Goal: Information Seeking & Learning: Learn about a topic

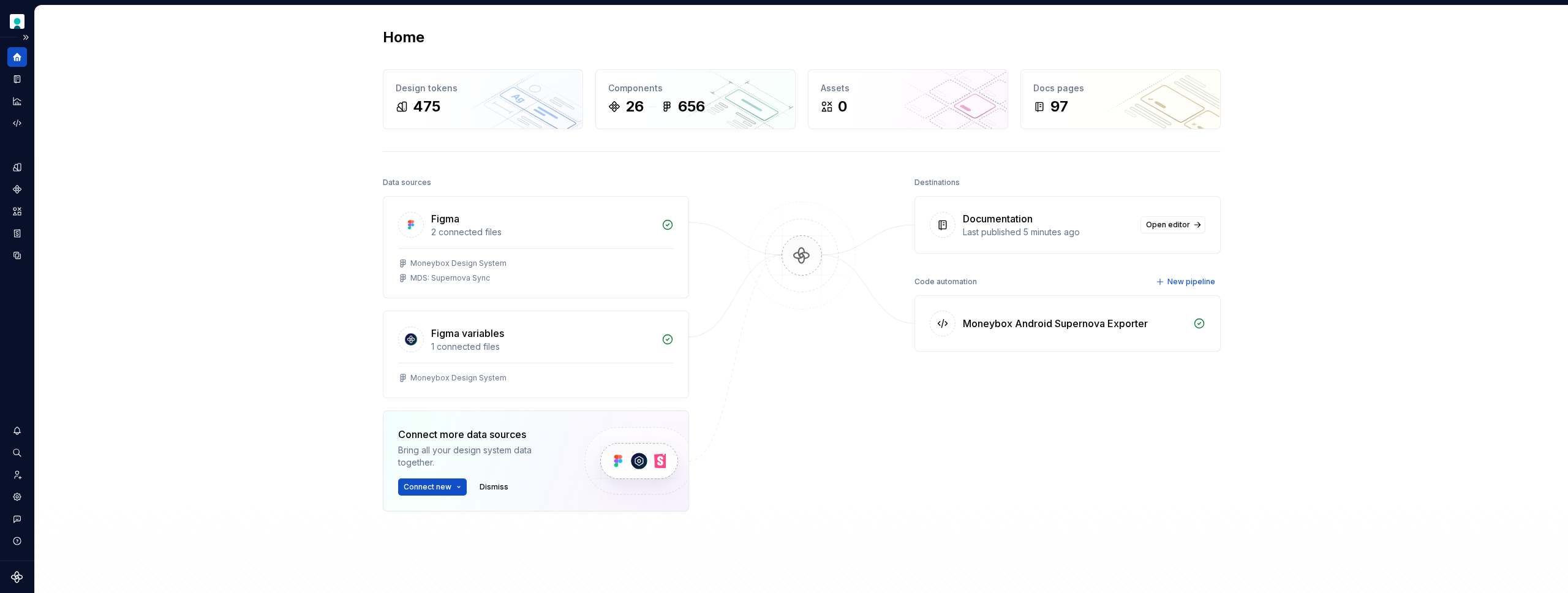
click at [16, 152] on div "Design system data" at bounding box center [16, 156] width 19 height 218
click at [16, 167] on icon "Design tokens" at bounding box center [17, 167] width 11 height 11
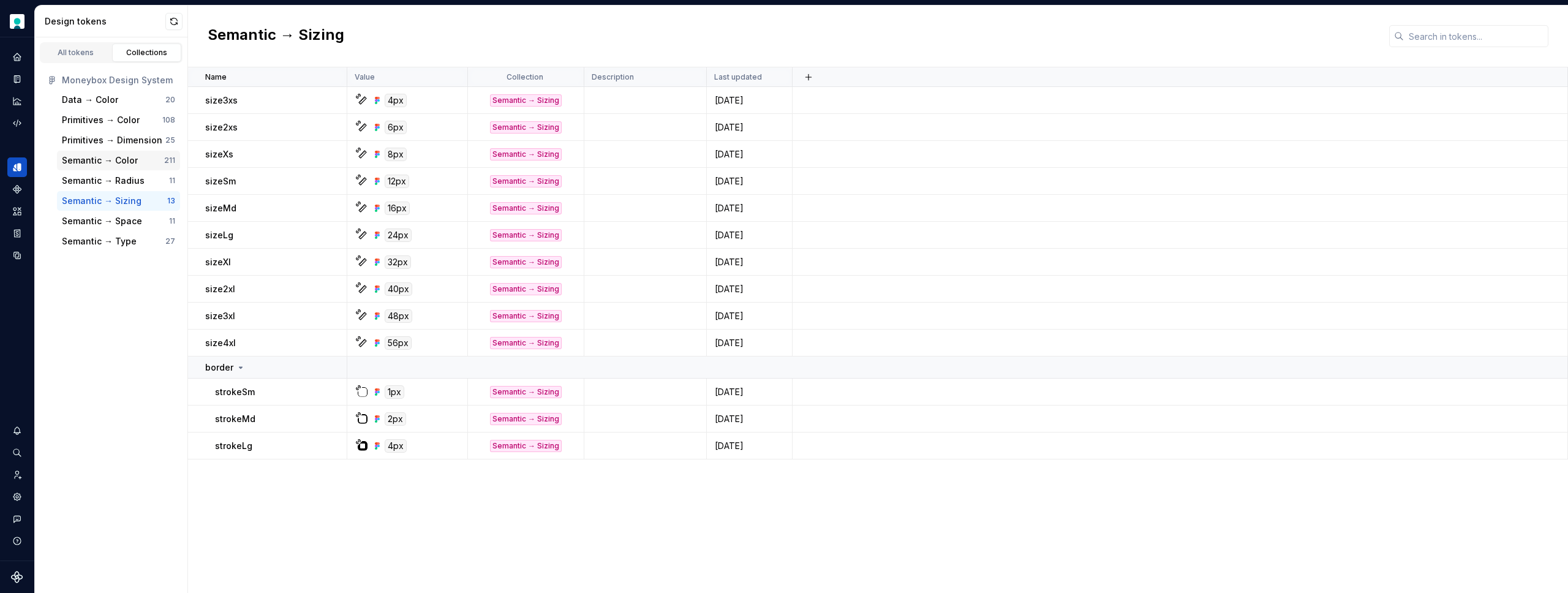
click at [120, 159] on div "Semantic → Color" at bounding box center [100, 160] width 76 height 12
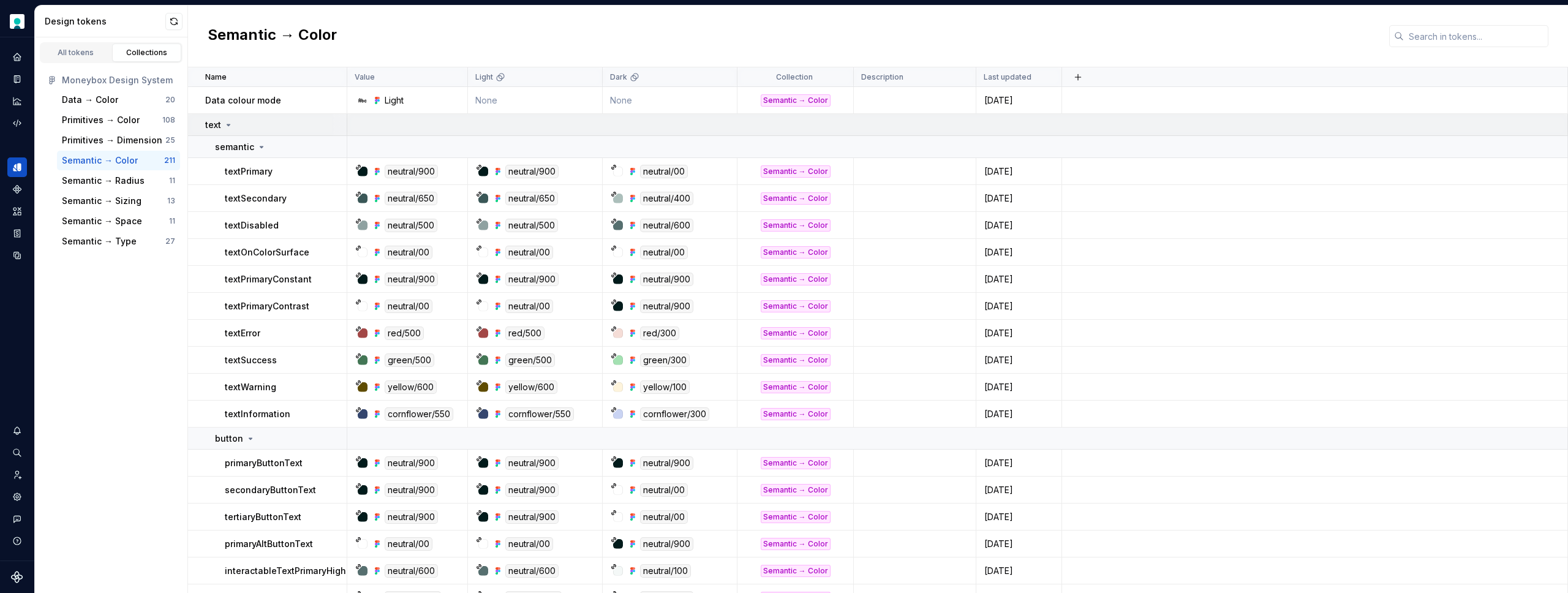
click at [240, 122] on div "text" at bounding box center [276, 125] width 141 height 12
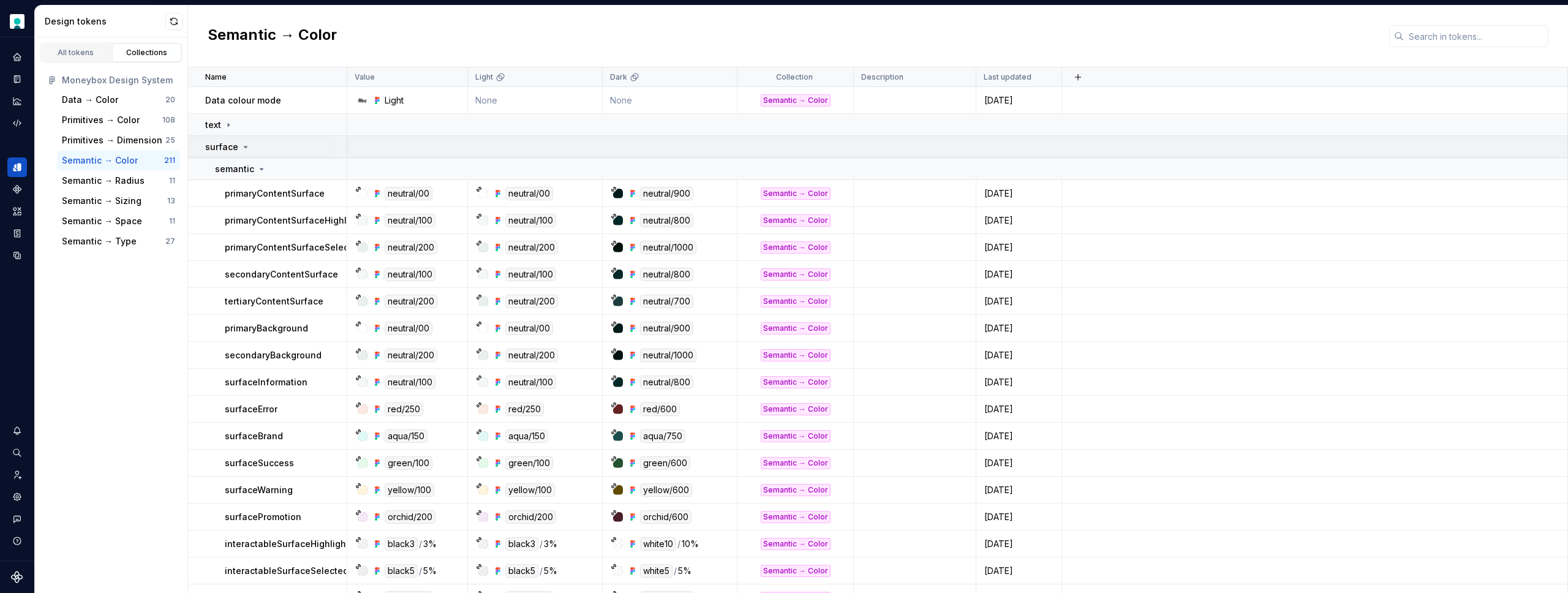
click at [257, 139] on td "surface" at bounding box center [267, 147] width 159 height 22
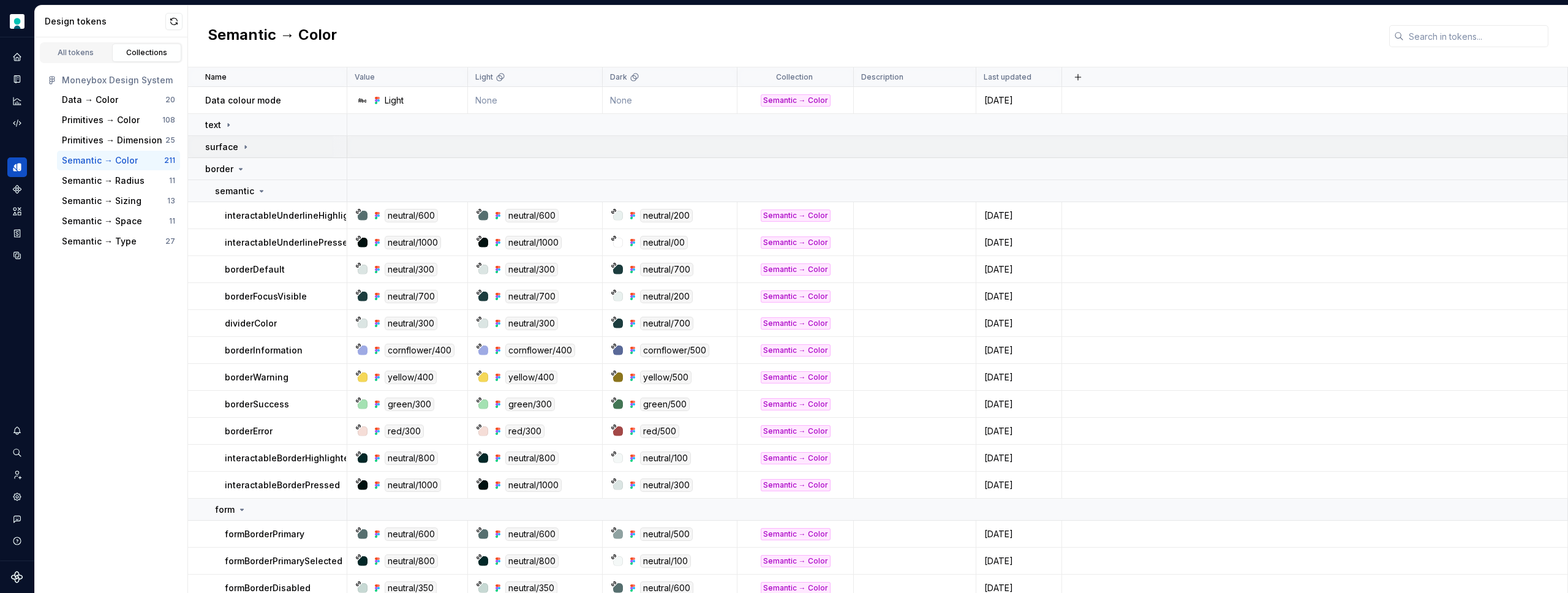
click at [262, 146] on div "surface" at bounding box center [276, 147] width 141 height 12
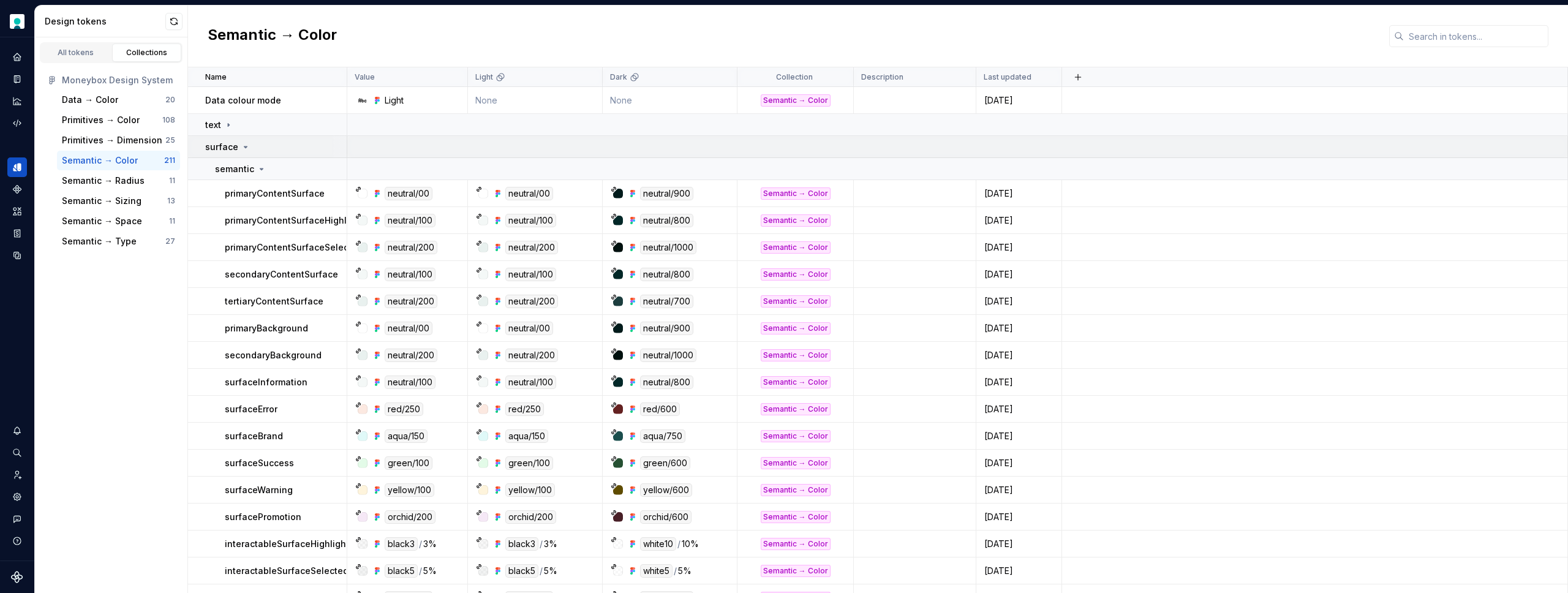
click at [254, 151] on div "surface" at bounding box center [276, 147] width 141 height 12
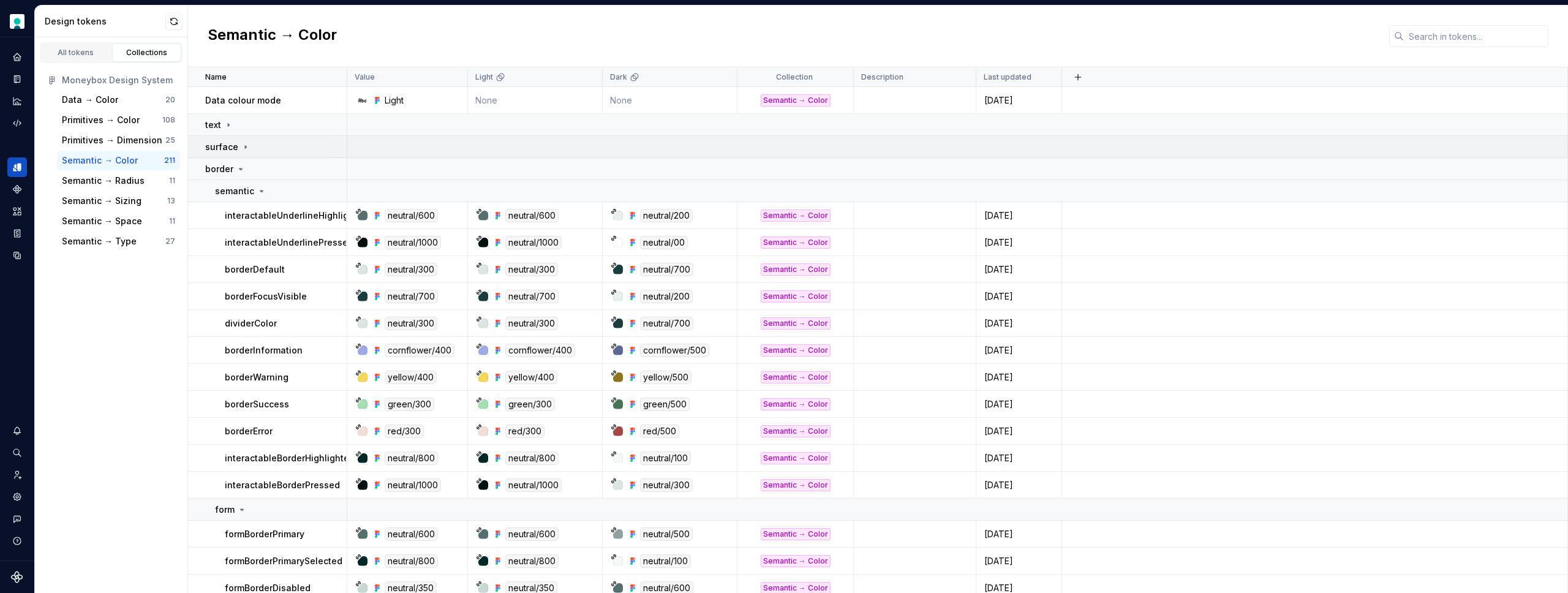
click at [255, 151] on div "surface" at bounding box center [276, 147] width 141 height 12
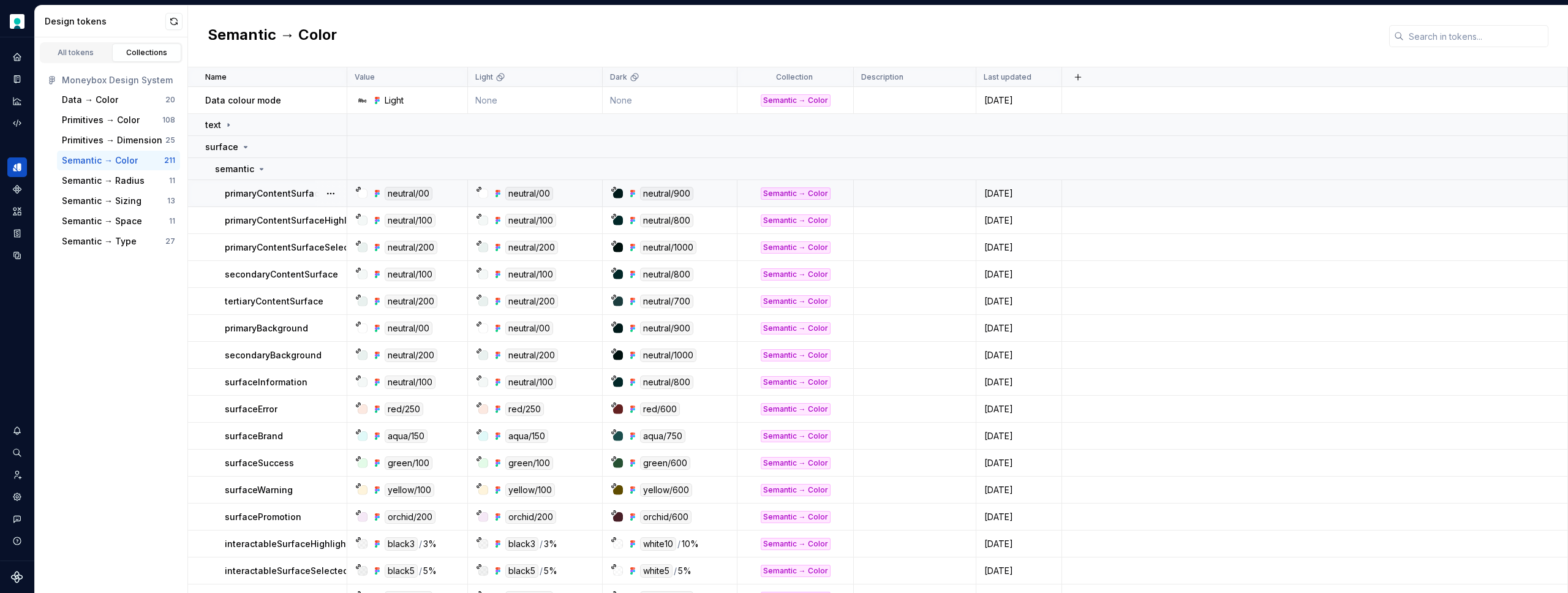
scroll to position [148, 0]
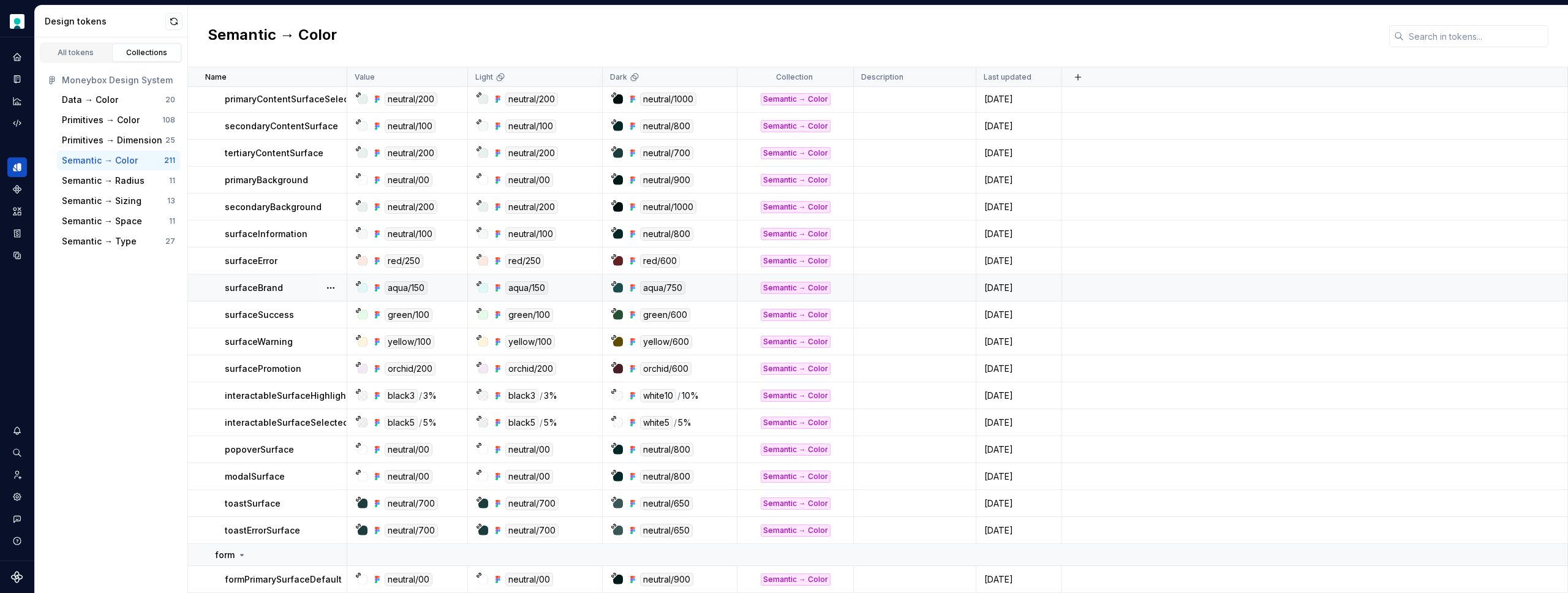
click at [520, 288] on div "aqua/150" at bounding box center [526, 288] width 43 height 13
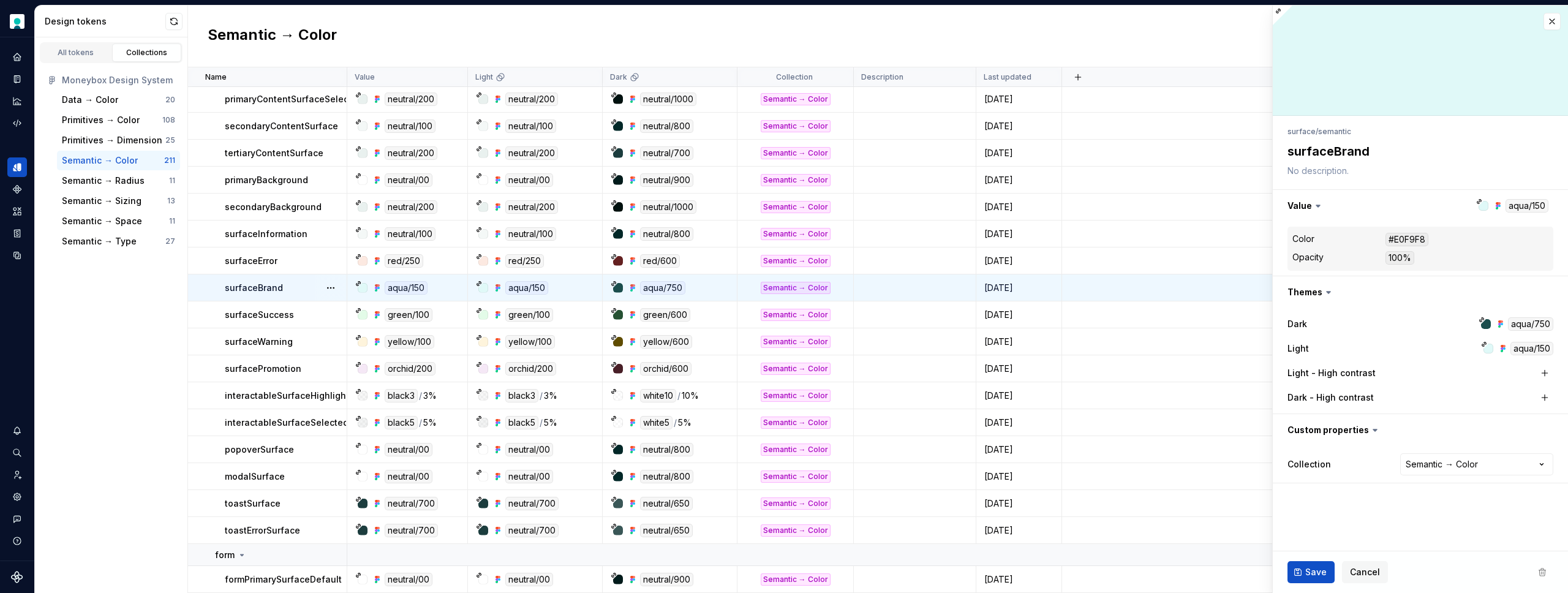
click at [529, 288] on div "aqua/150" at bounding box center [526, 288] width 43 height 13
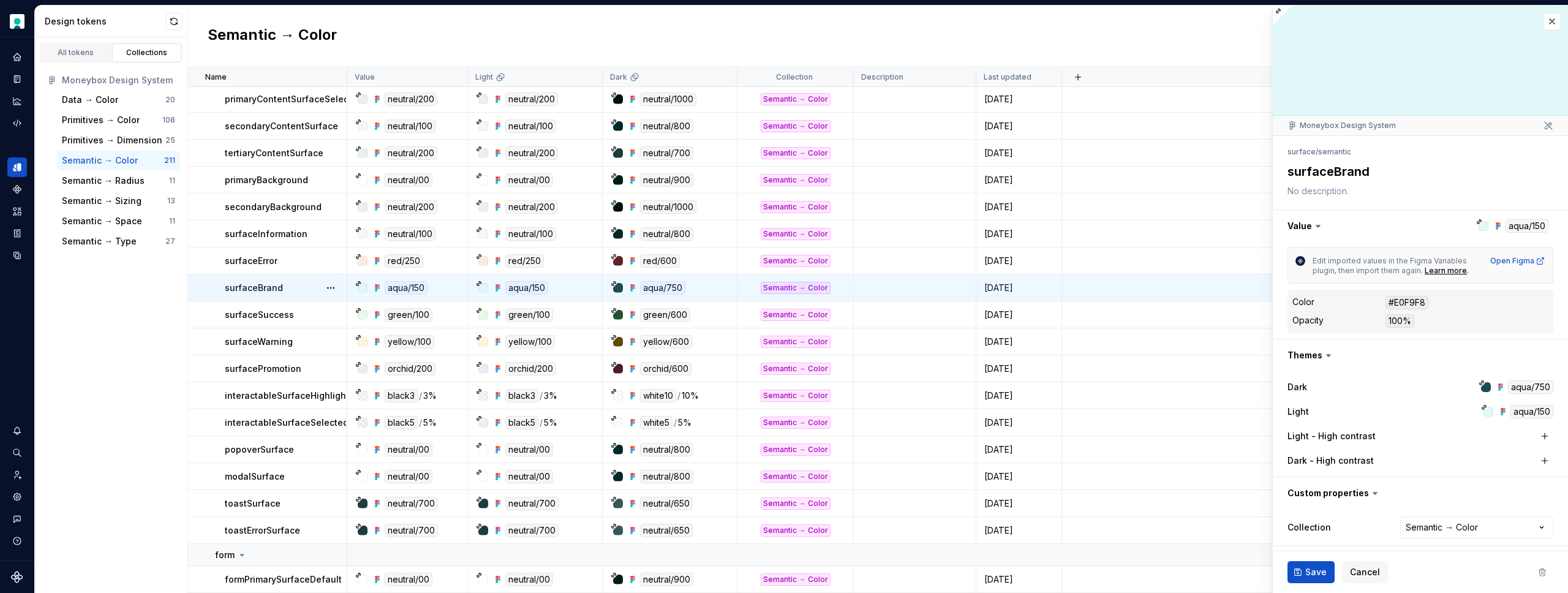
click at [682, 43] on div "Semantic → Color" at bounding box center [878, 36] width 1380 height 62
click at [1313, 232] on icon at bounding box center [1318, 226] width 12 height 12
click at [106, 116] on div "Primitives → Color" at bounding box center [101, 120] width 78 height 12
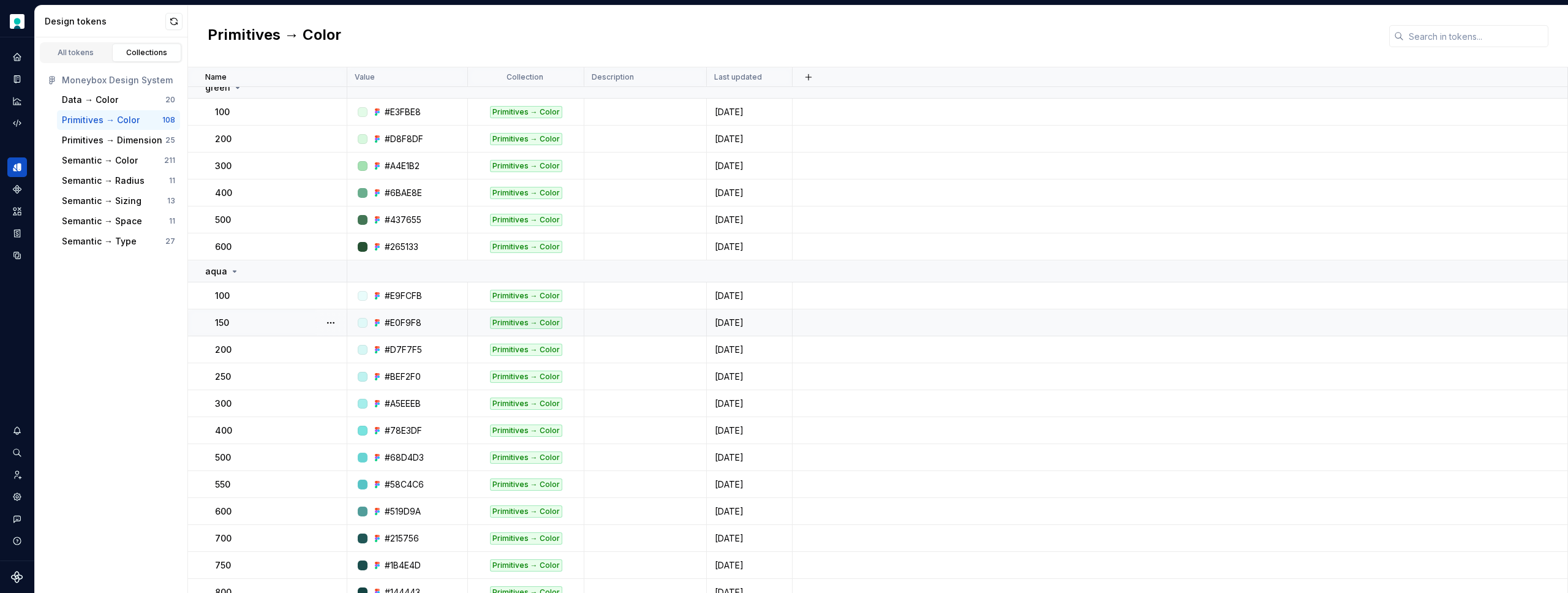
scroll to position [991, 0]
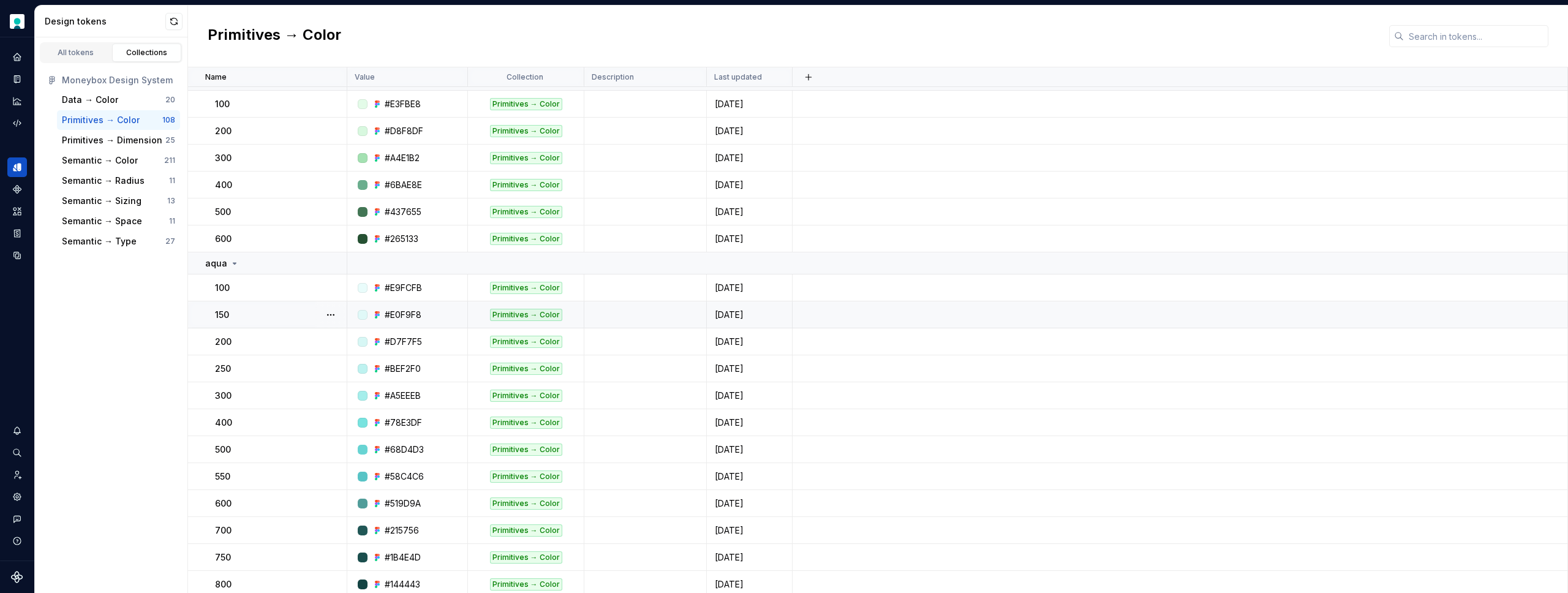
click at [410, 315] on div "#E0F9F8" at bounding box center [402, 315] width 36 height 12
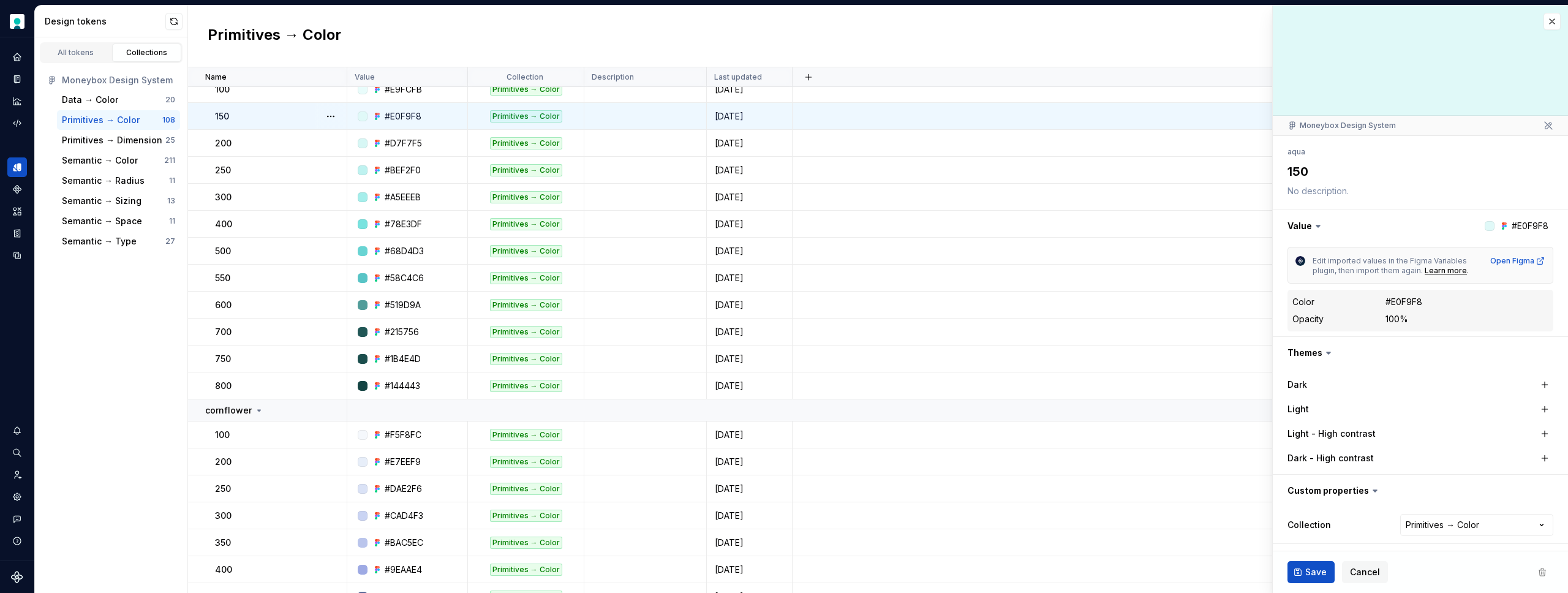
scroll to position [951, 0]
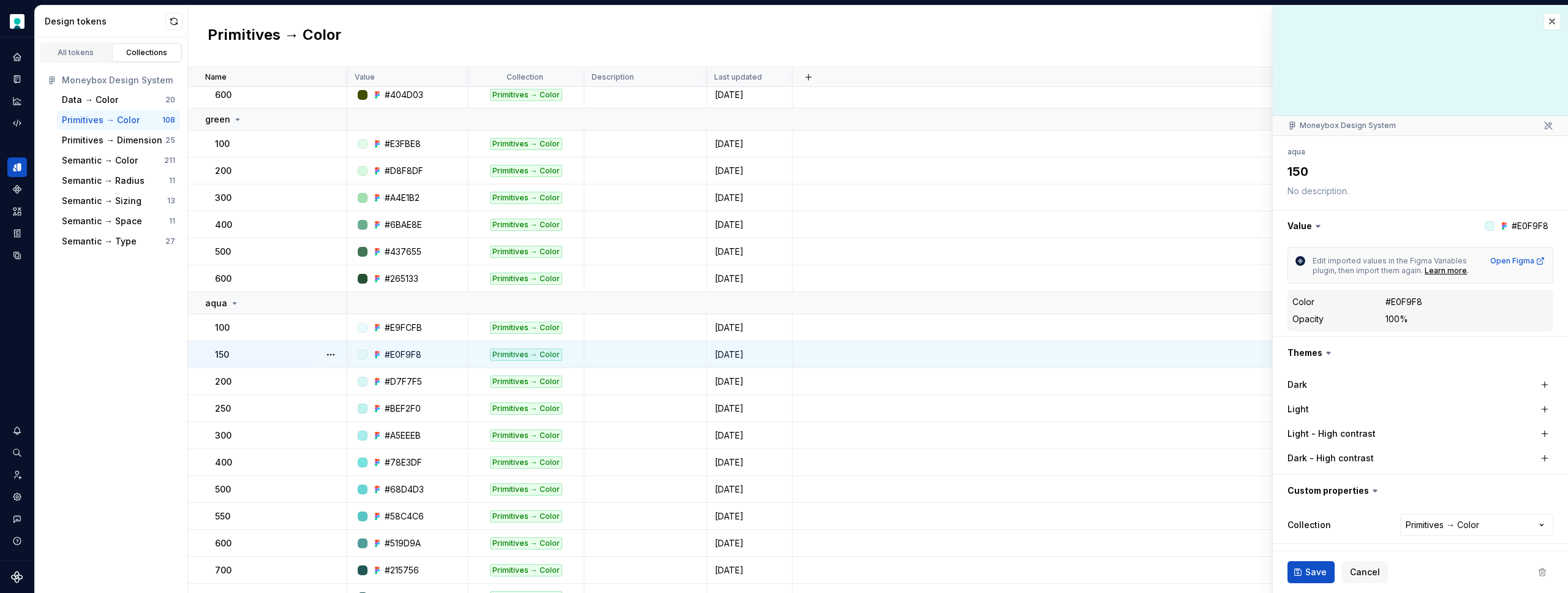
type textarea "*"
